Goal: Transaction & Acquisition: Book appointment/travel/reservation

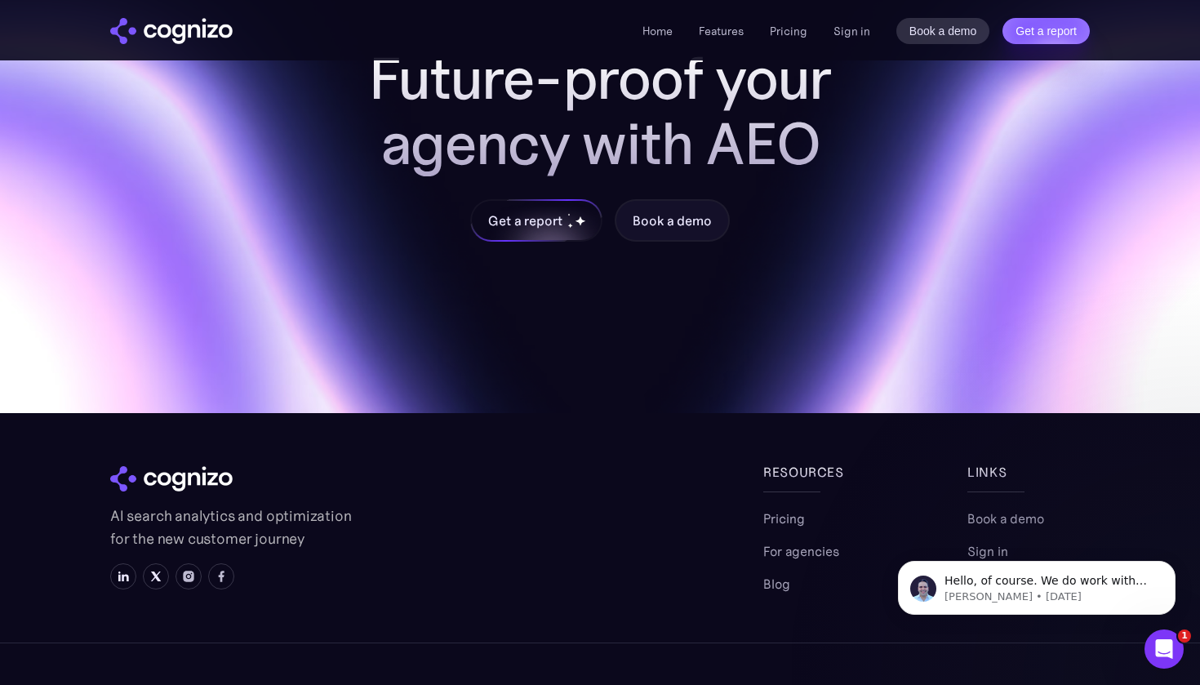
scroll to position [1737, 0]
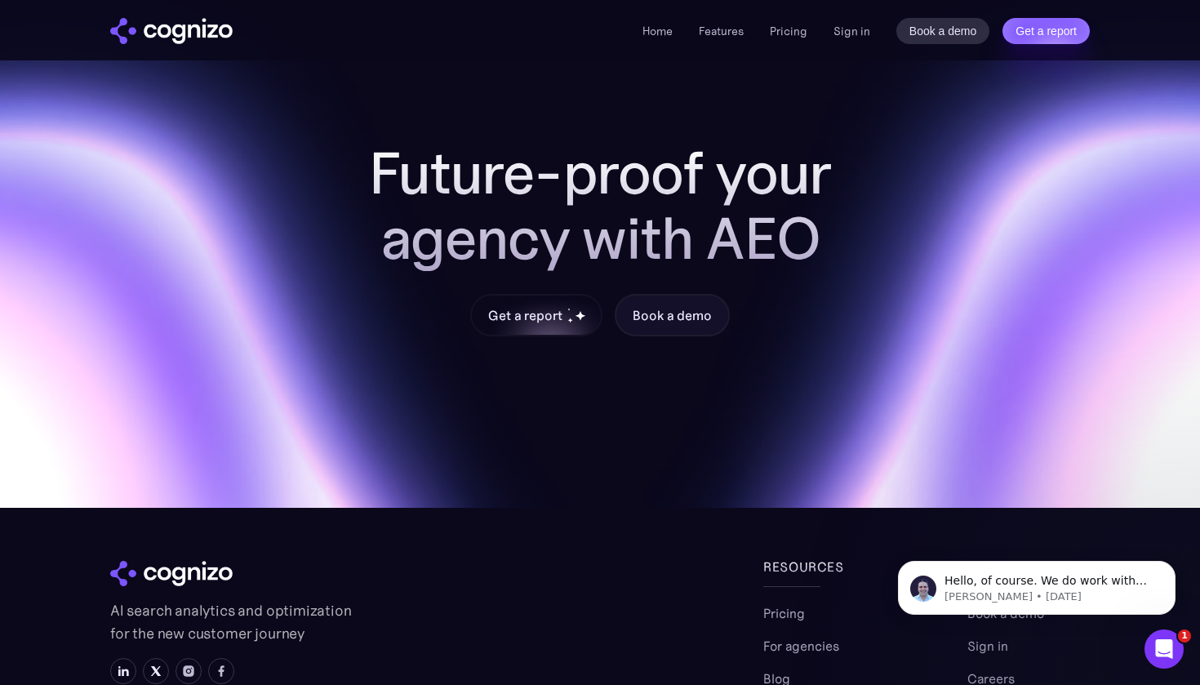
click at [534, 299] on div "Get a report" at bounding box center [536, 315] width 129 height 39
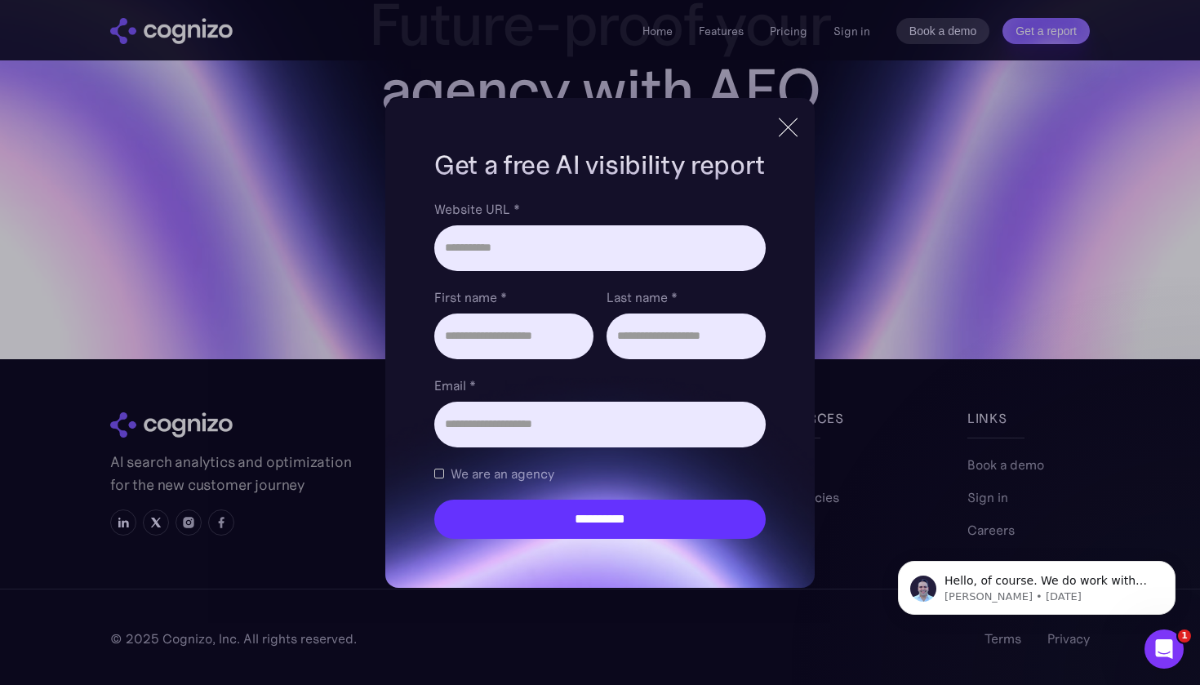
scroll to position [1886, 0]
click at [489, 476] on span "We are an agency" at bounding box center [503, 474] width 104 height 20
click at [782, 128] on div at bounding box center [788, 127] width 27 height 29
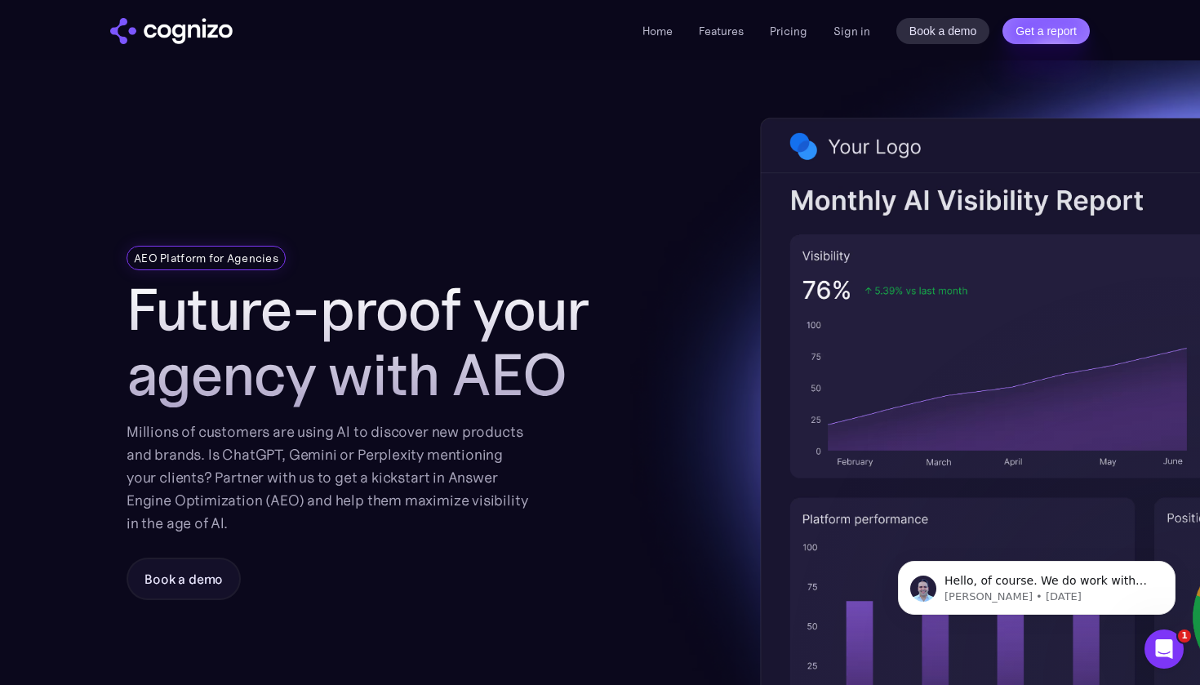
scroll to position [0, 0]
click at [729, 25] on link "Features" at bounding box center [721, 31] width 45 height 15
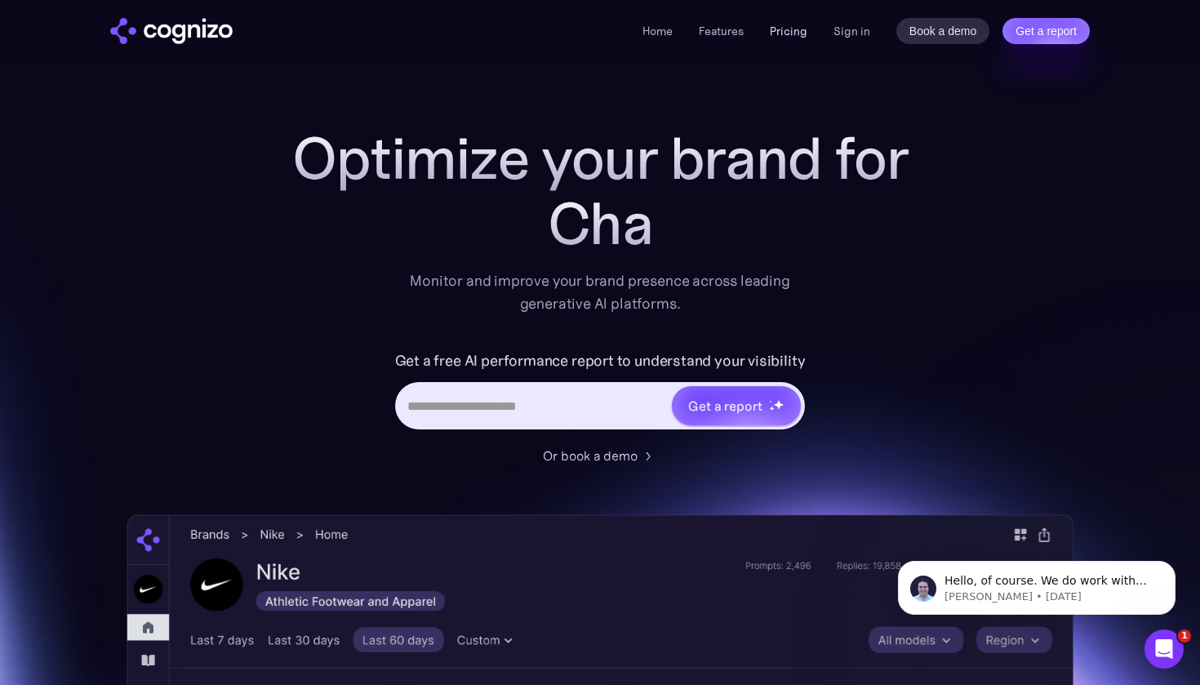
click at [795, 37] on link "Pricing" at bounding box center [789, 31] width 38 height 15
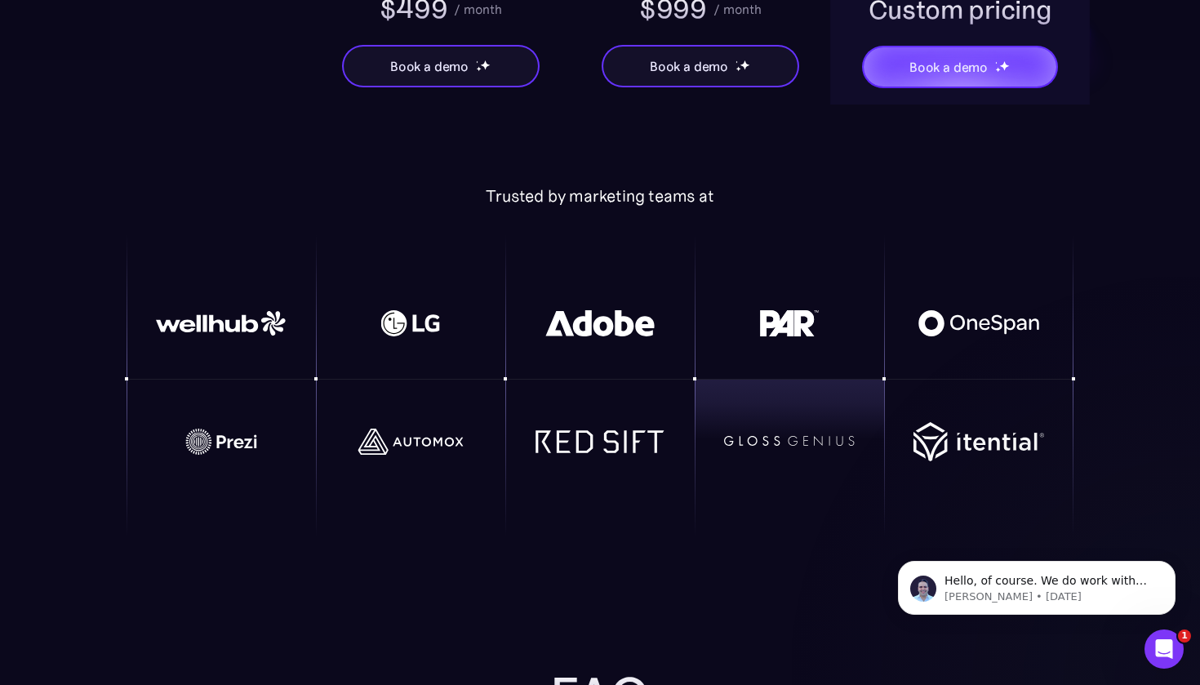
scroll to position [3488, 0]
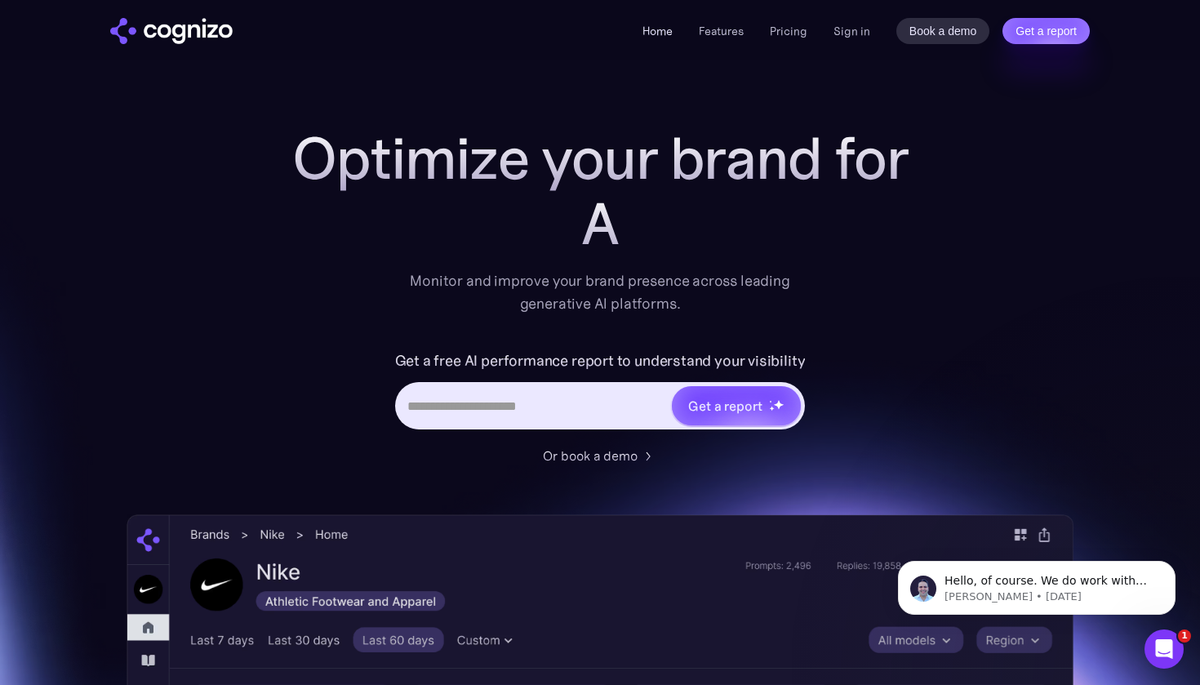
click at [664, 28] on link "Home" at bounding box center [658, 31] width 30 height 15
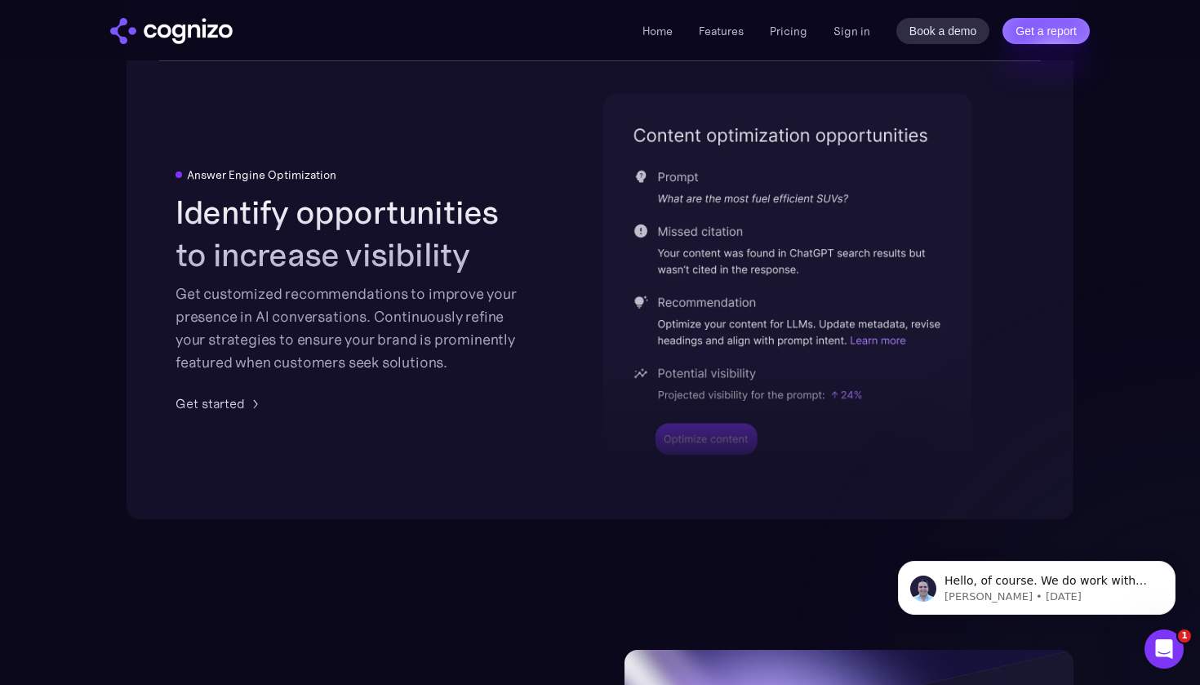
scroll to position [3730, 0]
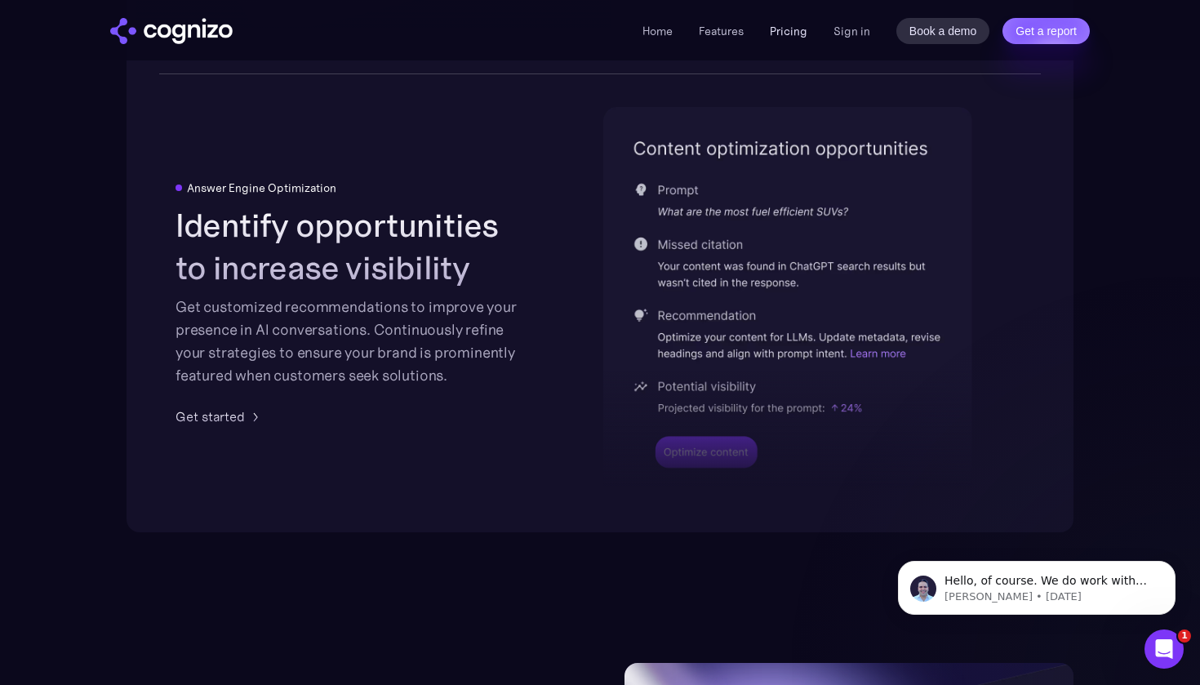
click at [804, 31] on link "Pricing" at bounding box center [789, 31] width 38 height 15
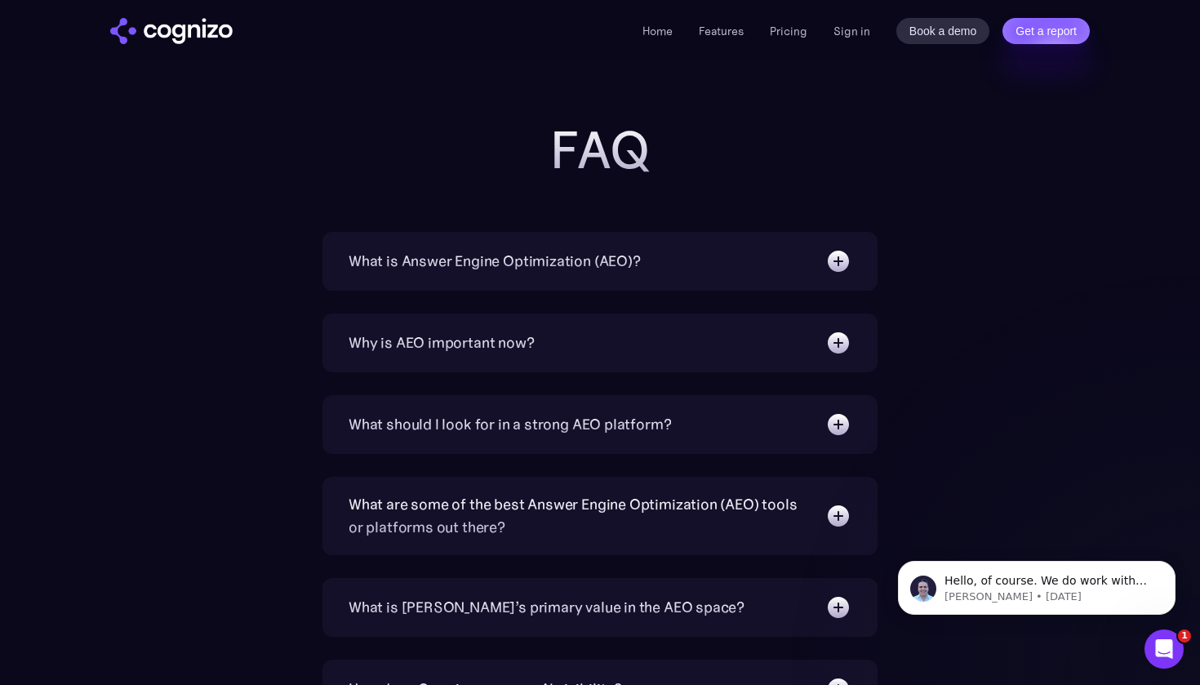
scroll to position [4004, 0]
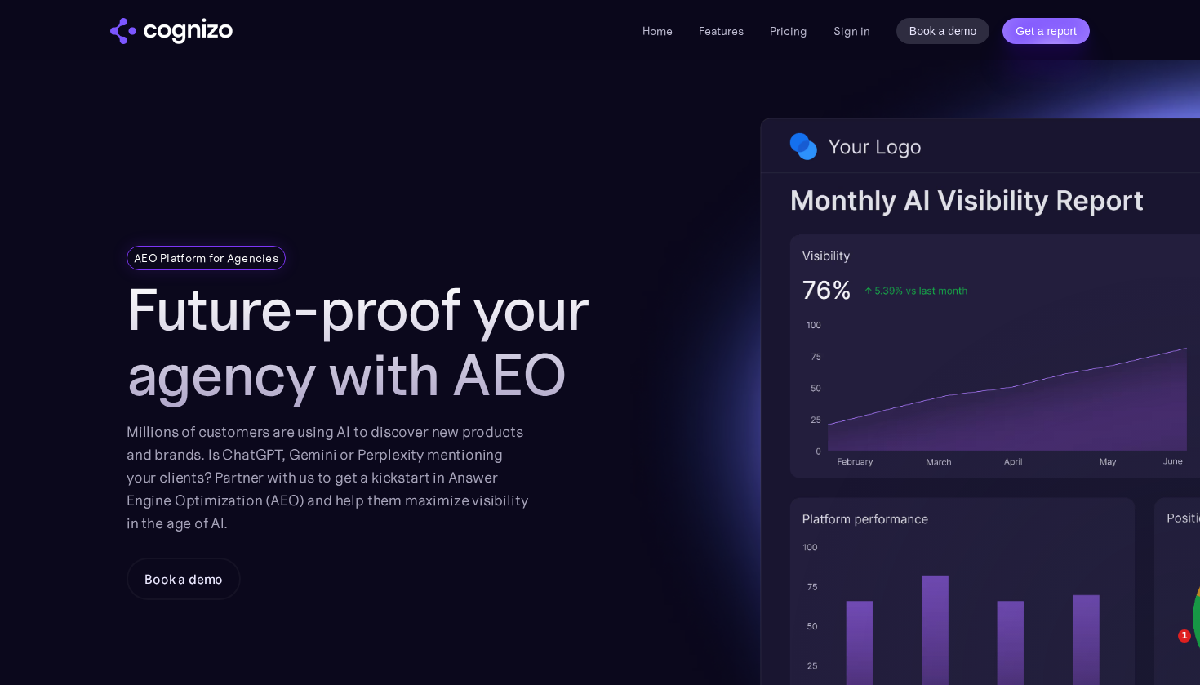
click at [189, 569] on div "Book a demo" at bounding box center [184, 579] width 78 height 20
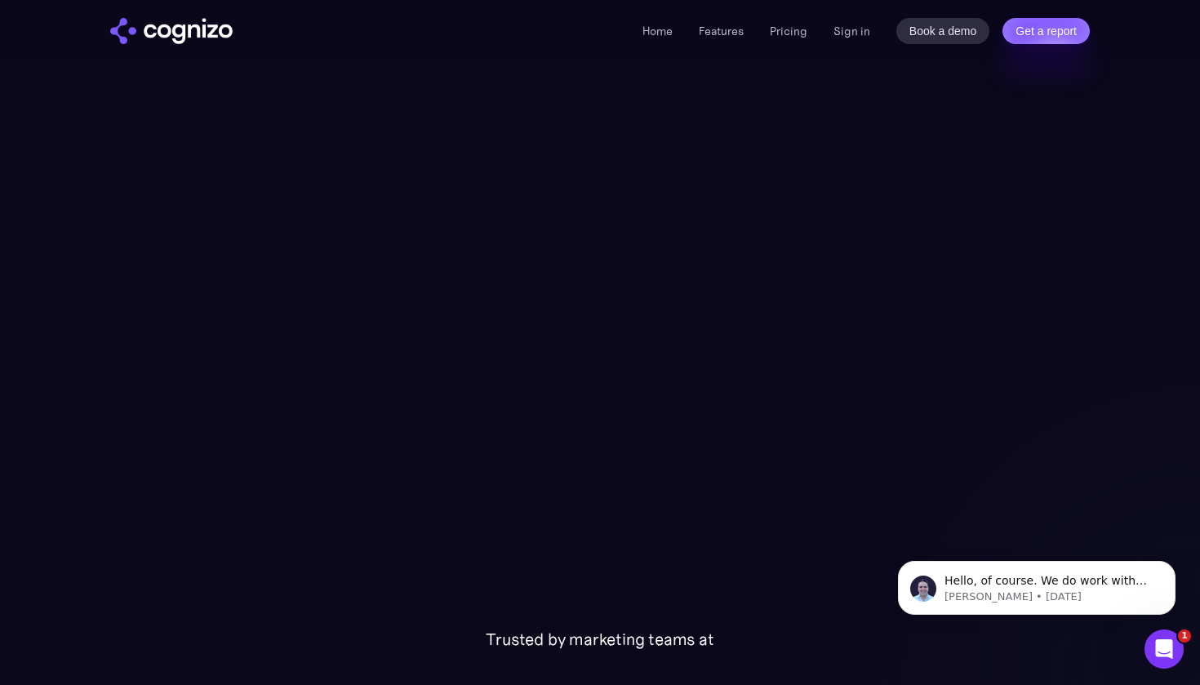
scroll to position [254, 0]
